Goal: Check status: Check status

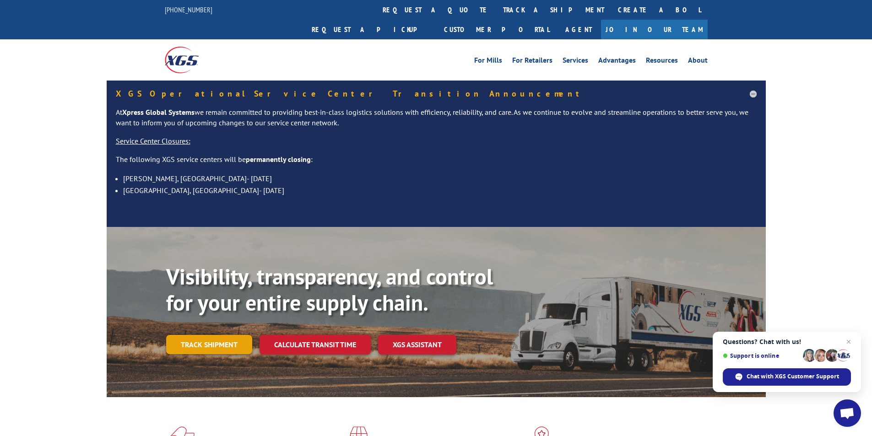
click at [188, 335] on link "Track shipment" at bounding box center [209, 344] width 86 height 19
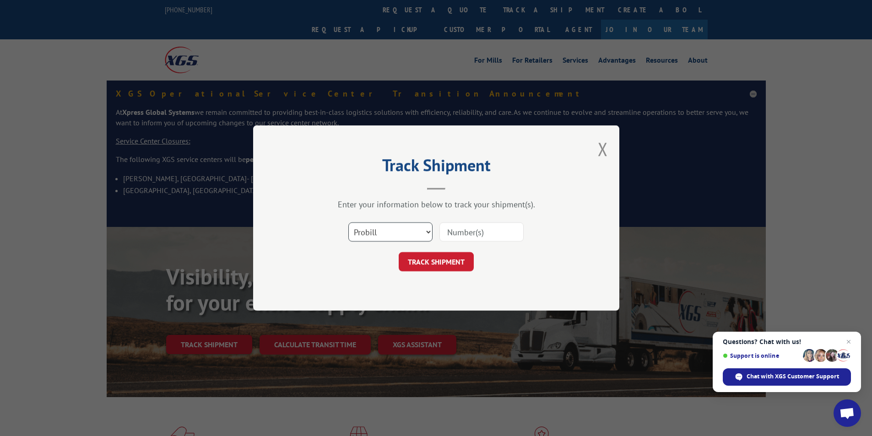
click at [404, 237] on select "Select category... Probill BOL PO" at bounding box center [390, 231] width 84 height 19
select select "bol"
click at [348, 222] on select "Select category... Probill BOL PO" at bounding box center [390, 231] width 84 height 19
click at [450, 231] on input at bounding box center [481, 231] width 84 height 19
type input "6001267"
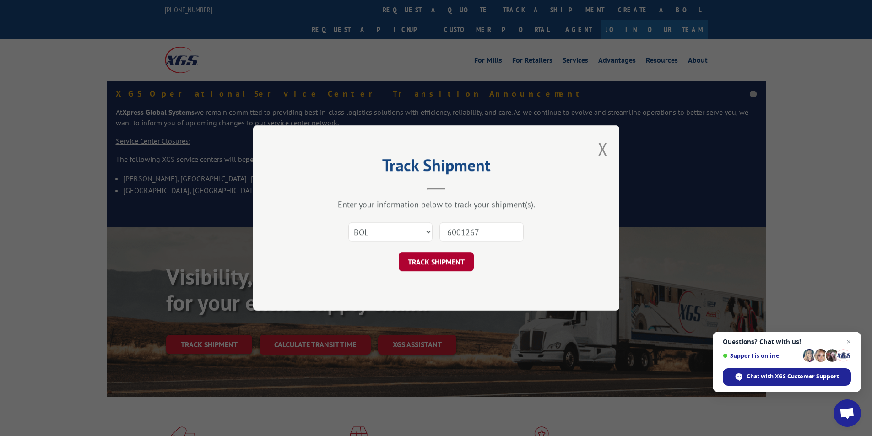
click at [444, 256] on button "TRACK SHIPMENT" at bounding box center [436, 261] width 75 height 19
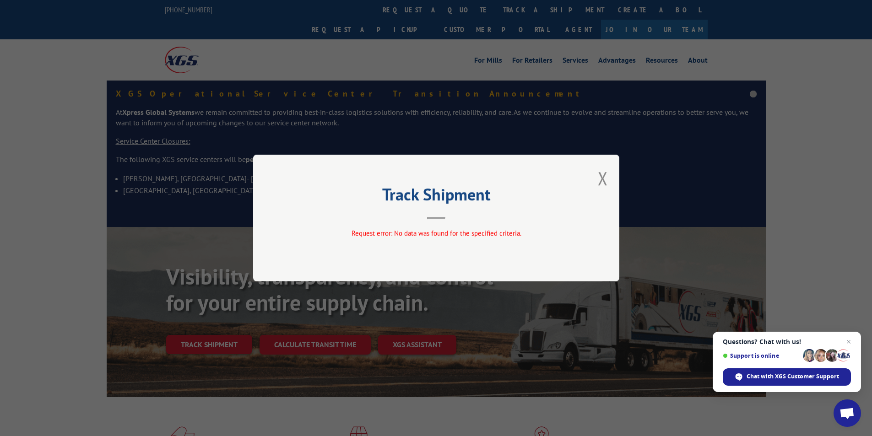
click at [423, 243] on div "Track Shipment Request error: No data was found for the specified criteria." at bounding box center [436, 218] width 366 height 127
click at [598, 175] on button "Close modal" at bounding box center [603, 178] width 10 height 24
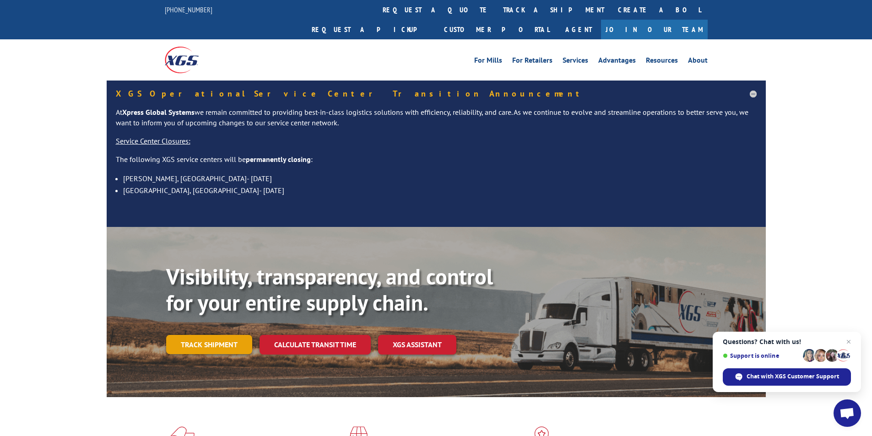
click at [229, 335] on link "Track shipment" at bounding box center [209, 344] width 86 height 19
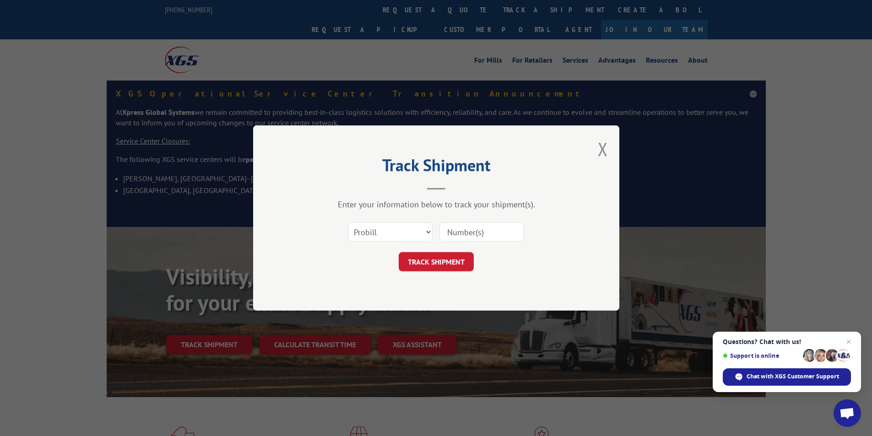
click at [489, 236] on input at bounding box center [481, 231] width 84 height 19
type input "14408213"
click at [440, 263] on button "TRACK SHIPMENT" at bounding box center [436, 261] width 75 height 19
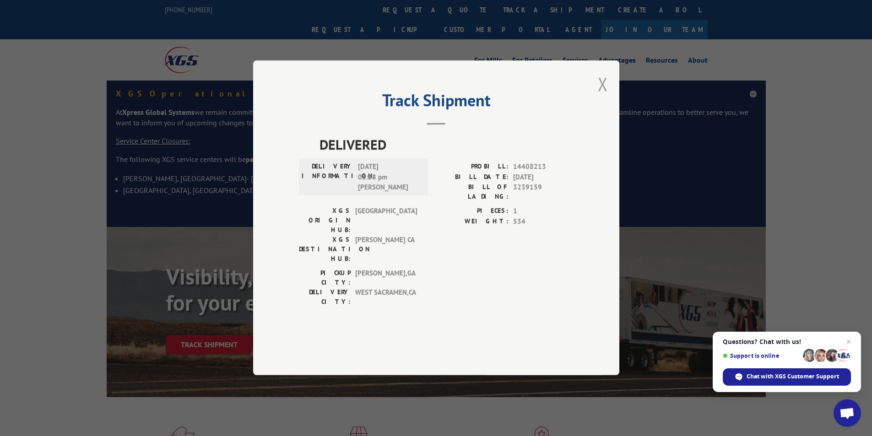
click at [602, 96] on button "Close modal" at bounding box center [603, 84] width 10 height 24
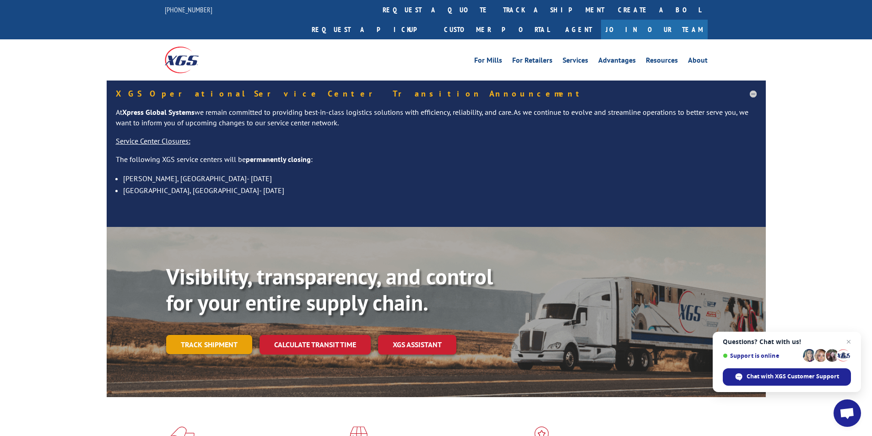
click at [189, 335] on link "Track shipment" at bounding box center [209, 344] width 86 height 19
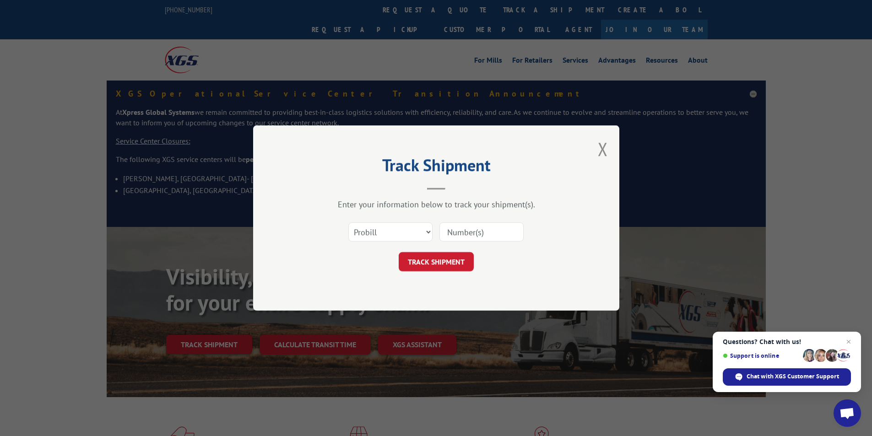
click at [464, 234] on input at bounding box center [481, 231] width 84 height 19
type input "14408213"
click at [451, 263] on button "TRACK SHIPMENT" at bounding box center [436, 261] width 75 height 19
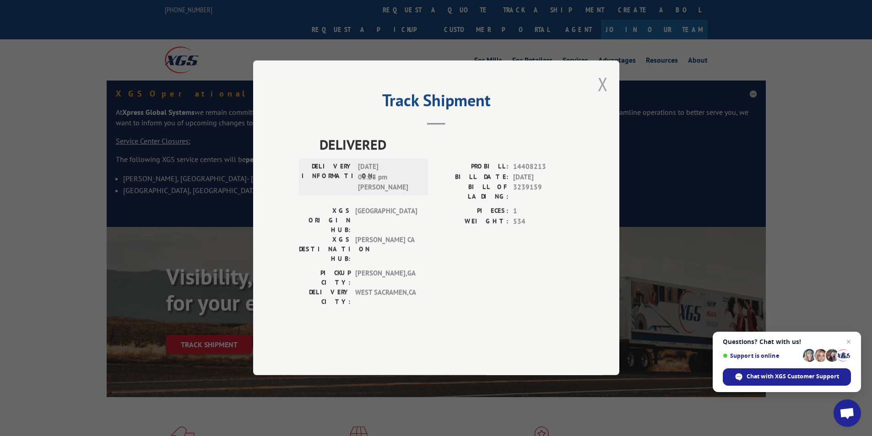
click at [601, 96] on button "Close modal" at bounding box center [603, 84] width 10 height 24
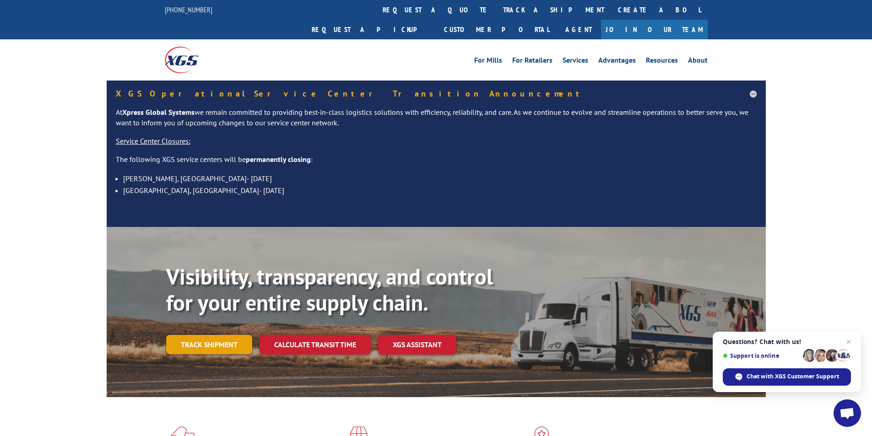
click at [226, 335] on link "Track shipment" at bounding box center [209, 344] width 86 height 19
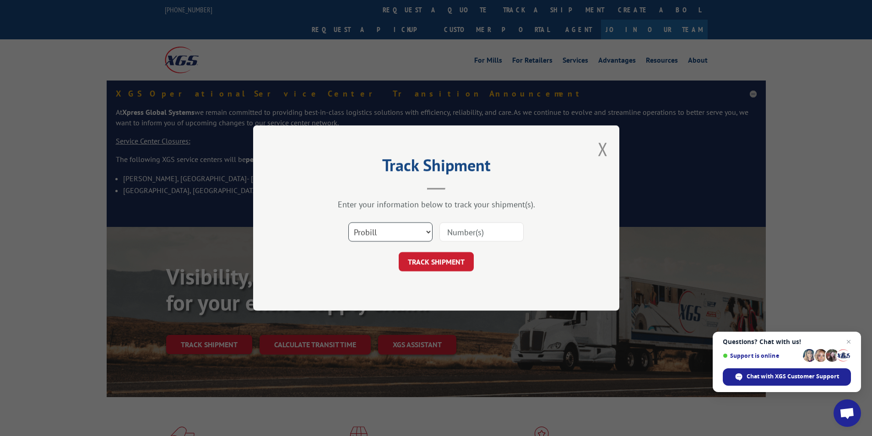
click at [395, 233] on select "Select category... Probill BOL PO" at bounding box center [390, 231] width 84 height 19
select select "bol"
click at [348, 222] on select "Select category... Probill BOL PO" at bounding box center [390, 231] width 84 height 19
click at [453, 229] on input at bounding box center [481, 231] width 84 height 19
type input "6001267"
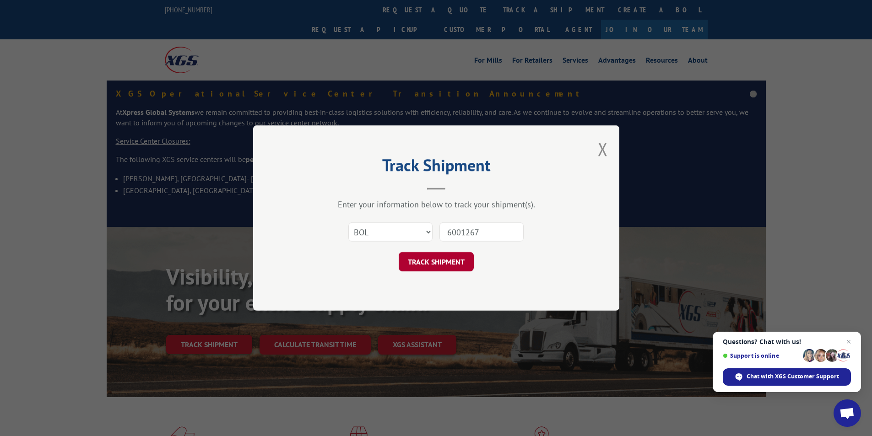
click at [434, 261] on button "TRACK SHIPMENT" at bounding box center [436, 261] width 75 height 19
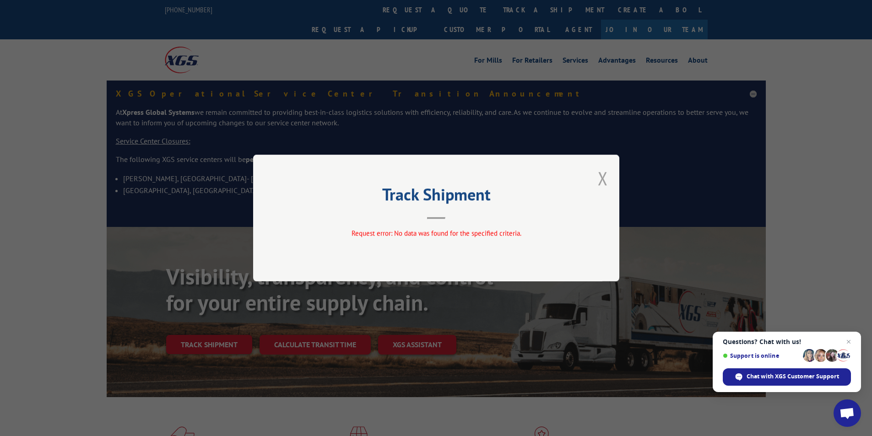
click at [601, 174] on button "Close modal" at bounding box center [603, 178] width 10 height 24
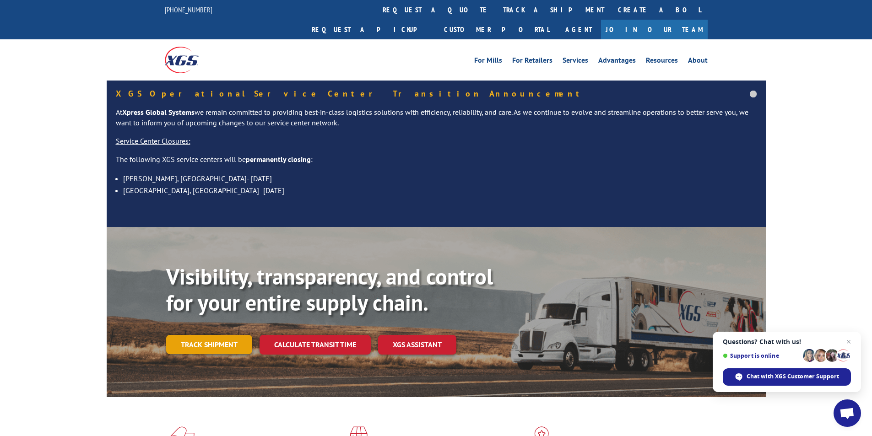
click at [202, 335] on link "Track shipment" at bounding box center [209, 344] width 86 height 19
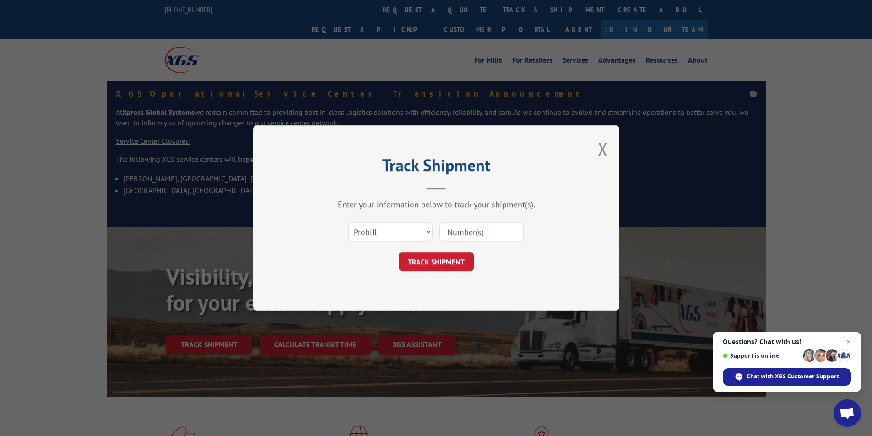
click at [468, 236] on input at bounding box center [481, 231] width 84 height 19
type input "14408213"
click button "TRACK SHIPMENT" at bounding box center [436, 261] width 75 height 19
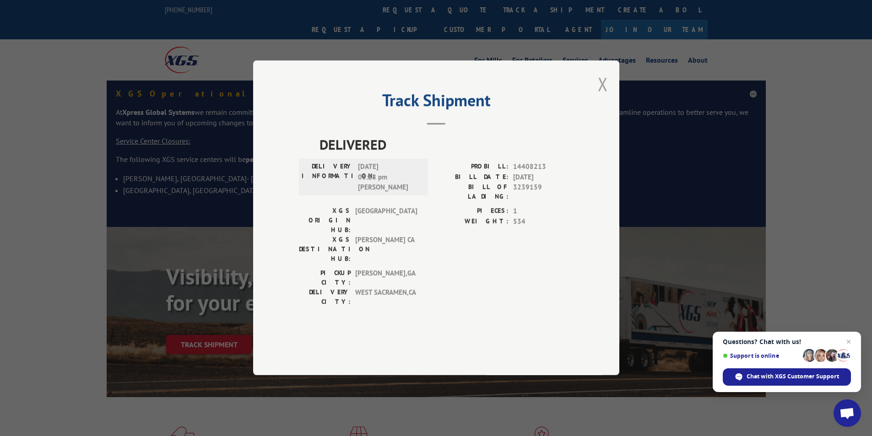
click at [602, 96] on button "Close modal" at bounding box center [603, 84] width 10 height 24
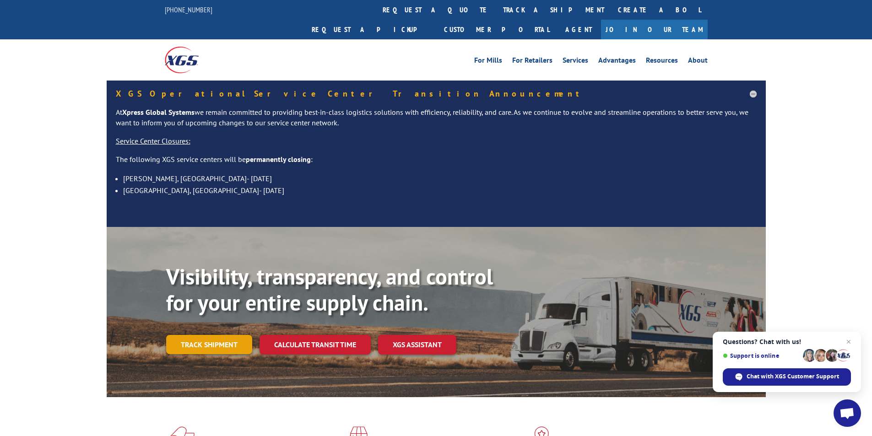
click at [182, 335] on link "Track shipment" at bounding box center [209, 344] width 86 height 19
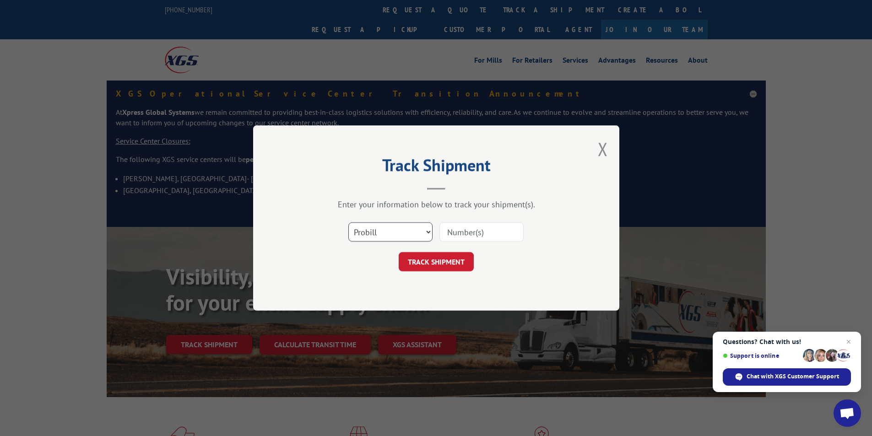
click at [417, 228] on select "Select category... Probill BOL PO" at bounding box center [390, 231] width 84 height 19
select select "bol"
click at [348, 222] on select "Select category... Probill BOL PO" at bounding box center [390, 231] width 84 height 19
click at [474, 233] on input at bounding box center [481, 231] width 84 height 19
type input "6001267"
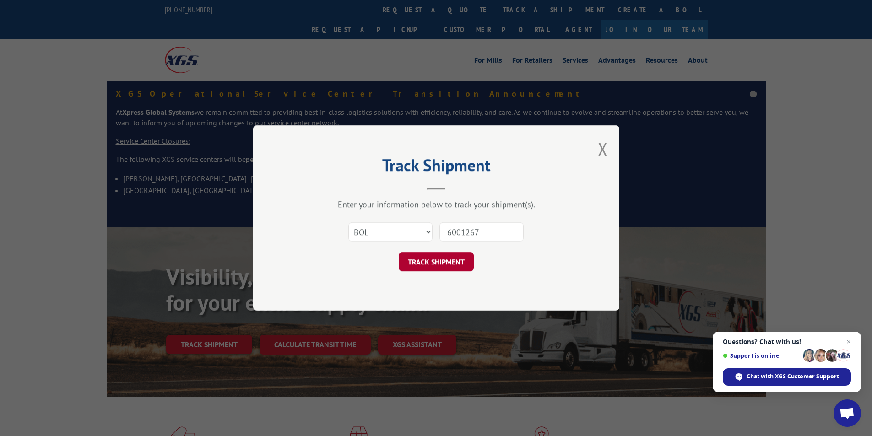
click at [432, 261] on button "TRACK SHIPMENT" at bounding box center [436, 261] width 75 height 19
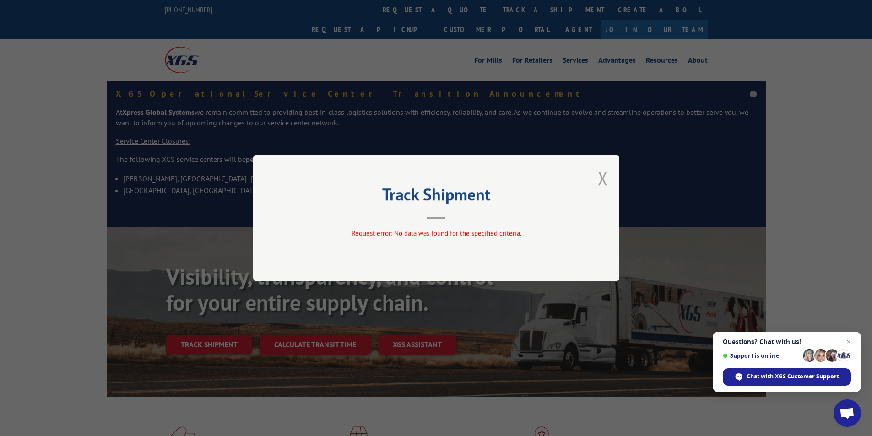
click at [602, 176] on button "Close modal" at bounding box center [603, 178] width 10 height 24
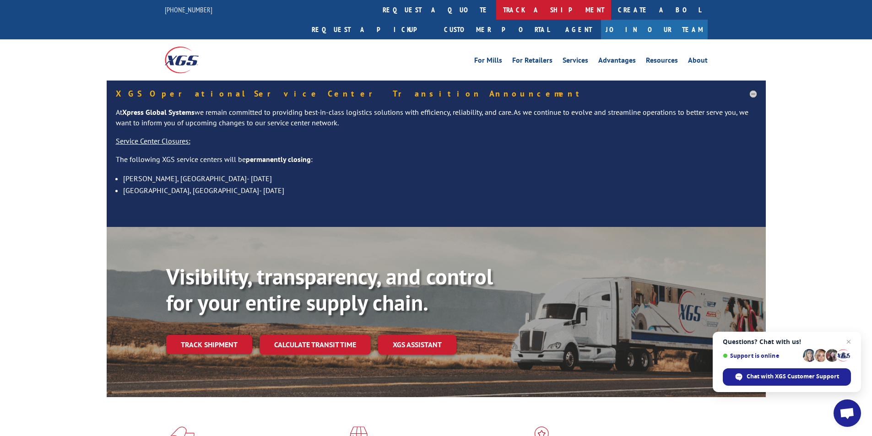
click at [496, 5] on link "track a shipment" at bounding box center [553, 10] width 115 height 20
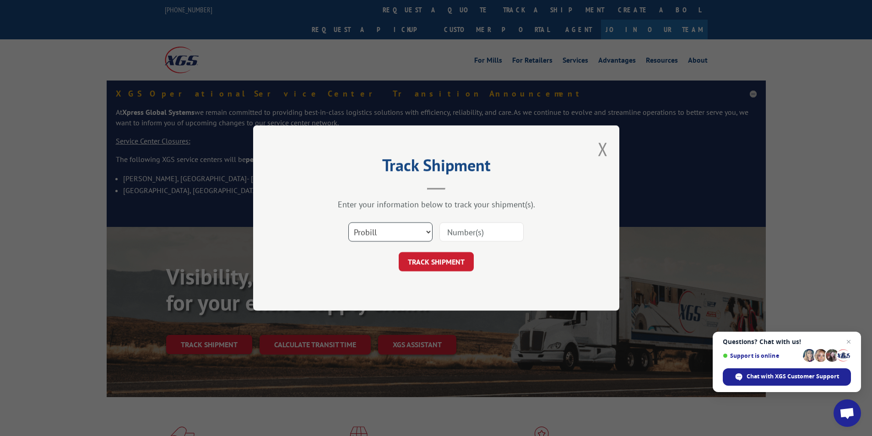
click at [381, 230] on select "Select category... Probill BOL PO" at bounding box center [390, 231] width 84 height 19
select select "po"
click at [348, 222] on select "Select category... Probill BOL PO" at bounding box center [390, 231] width 84 height 19
click at [464, 232] on input at bounding box center [481, 231] width 84 height 19
type input "9995-10"
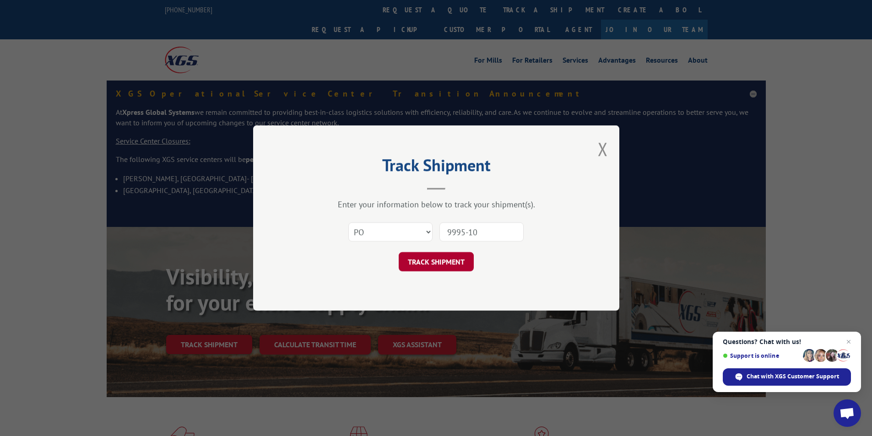
click at [447, 260] on button "TRACK SHIPMENT" at bounding box center [436, 261] width 75 height 19
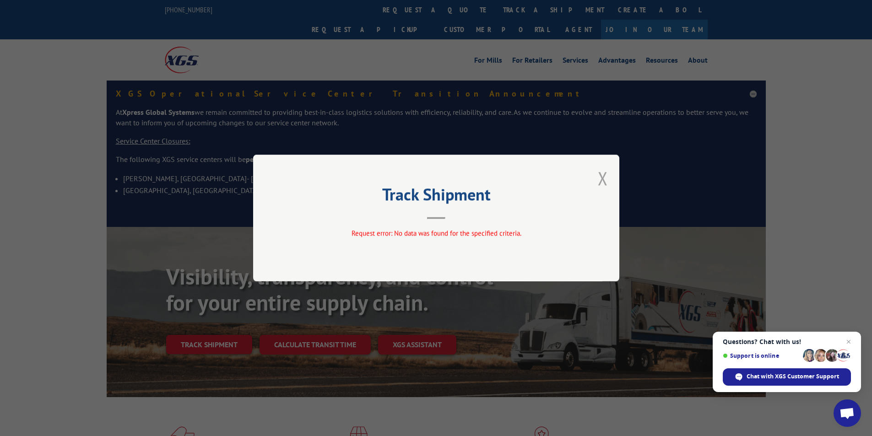
click at [600, 176] on button "Close modal" at bounding box center [603, 178] width 10 height 24
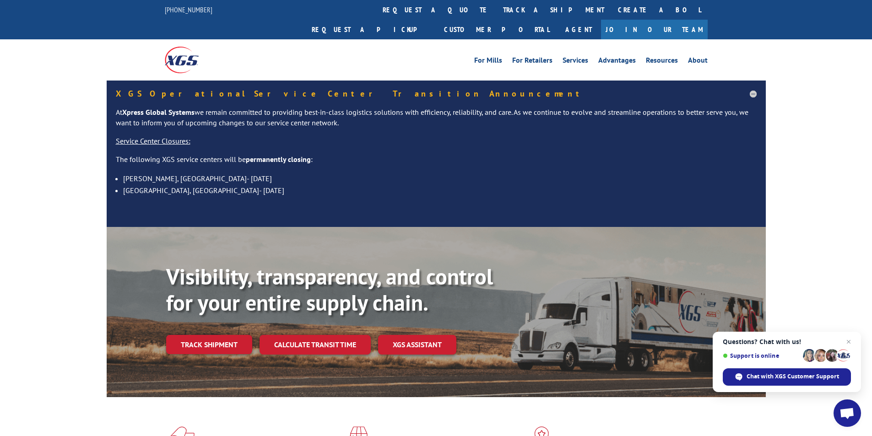
click at [91, 47] on div "For [PERSON_NAME] For Retailers Services Advantages Resources About For [PERSON…" at bounding box center [436, 59] width 872 height 41
